Goal: Task Accomplishment & Management: Complete application form

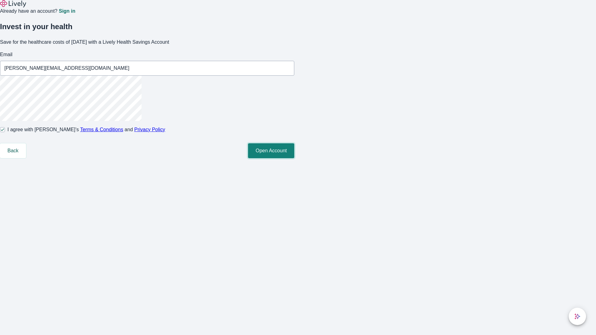
click at [294, 158] on button "Open Account" at bounding box center [271, 150] width 46 height 15
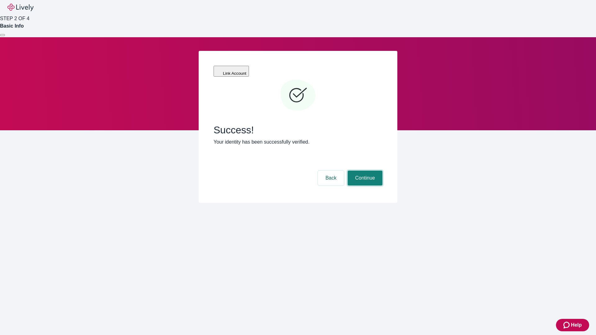
click at [364, 171] on button "Continue" at bounding box center [365, 178] width 35 height 15
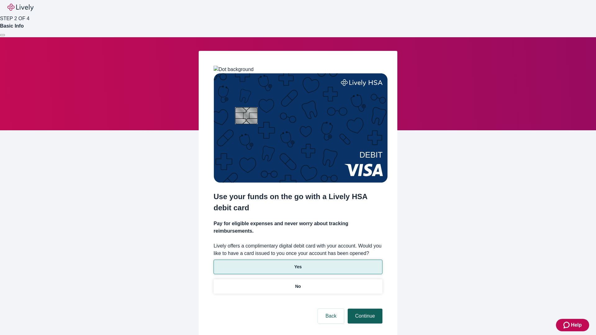
click at [298, 283] on p "No" at bounding box center [298, 286] width 6 height 7
click at [364, 309] on button "Continue" at bounding box center [365, 316] width 35 height 15
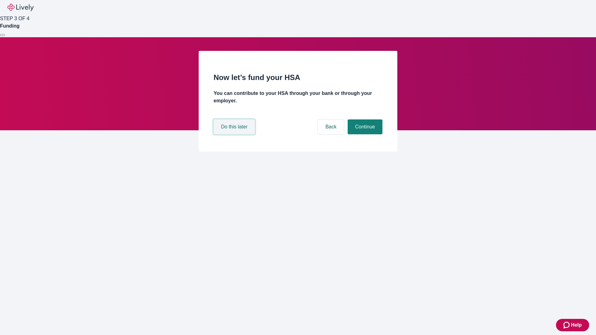
click at [235, 134] on button "Do this later" at bounding box center [234, 127] width 41 height 15
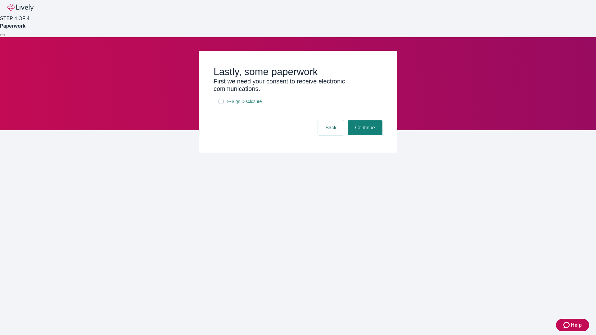
click at [221, 104] on input "E-Sign Disclosure" at bounding box center [221, 101] width 5 height 5
checkbox input "true"
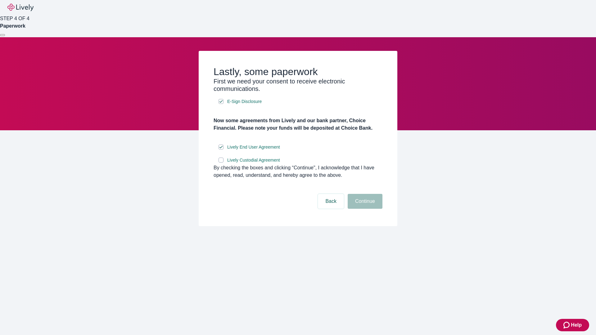
click at [221, 163] on input "Lively Custodial Agreement" at bounding box center [221, 160] width 5 height 5
checkbox input "true"
click at [364, 209] on button "Continue" at bounding box center [365, 201] width 35 height 15
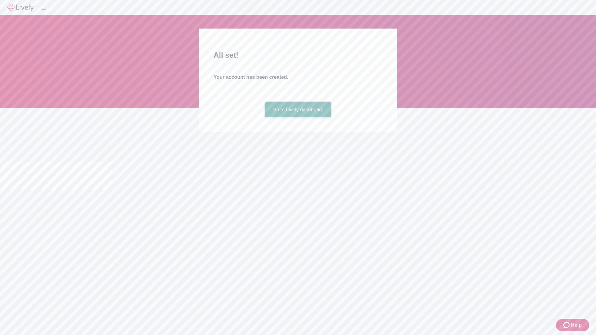
click at [298, 117] on link "Go to Lively dashboard" at bounding box center [298, 109] width 66 height 15
